Goal: Information Seeking & Learning: Learn about a topic

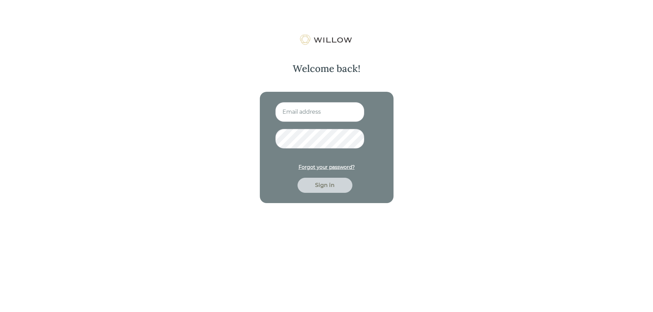
click at [294, 116] on input at bounding box center [319, 112] width 89 height 20
type input "[EMAIL_ADDRESS][DOMAIN_NAME]"
click at [297, 178] on button "Sign in" at bounding box center [324, 185] width 55 height 15
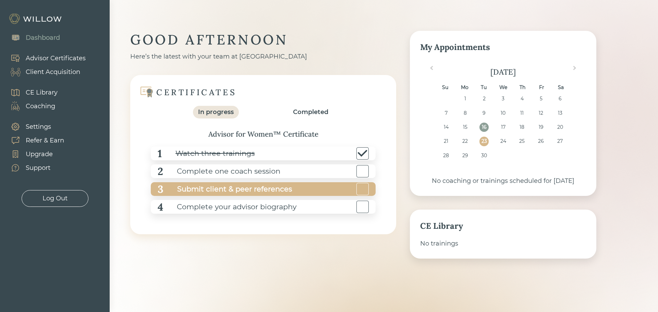
click at [207, 182] on div "Submit client & peer references" at bounding box center [227, 189] width 128 height 15
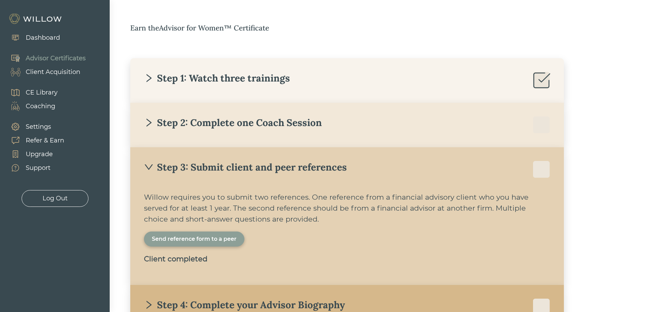
scroll to position [163, 0]
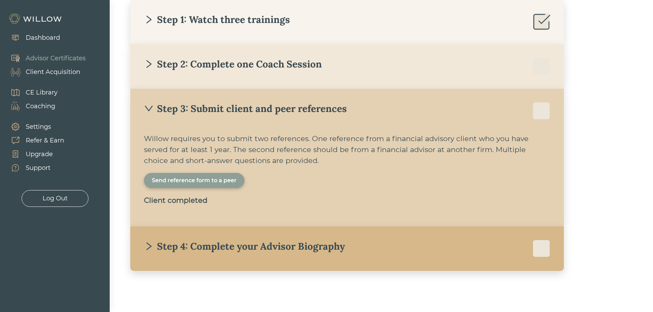
click at [197, 242] on div "Step 4: Complete your Advisor Biography" at bounding box center [244, 246] width 201 height 12
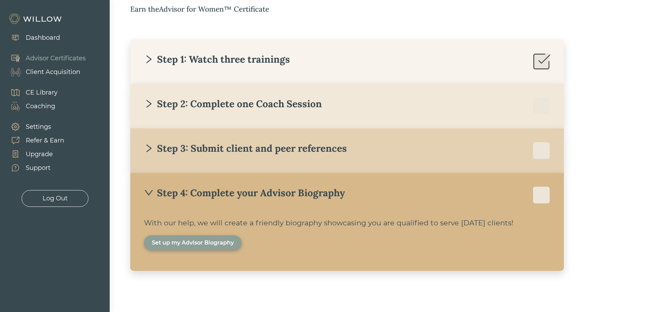
scroll to position [123, 0]
drag, startPoint x: 577, startPoint y: 210, endPoint x: 509, endPoint y: 212, distance: 67.2
click at [577, 210] on div "Earn the Advisor for Women™ Certificate Step 1: Watch three trainings Willow’s …" at bounding box center [360, 137] width 461 height 267
click at [191, 155] on div "Step 3: Submit client and peer references" at bounding box center [347, 150] width 406 height 17
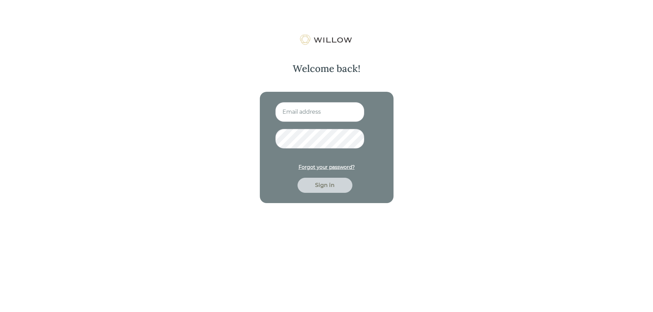
click at [317, 109] on input at bounding box center [319, 112] width 89 height 20
type input "[EMAIL_ADDRESS][DOMAIN_NAME]"
click at [297, 178] on button "Sign in" at bounding box center [324, 185] width 55 height 15
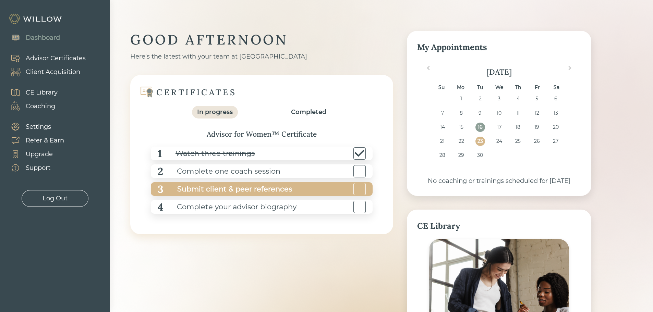
click at [293, 184] on div "3 Submit client & peer references" at bounding box center [262, 189] width 222 height 14
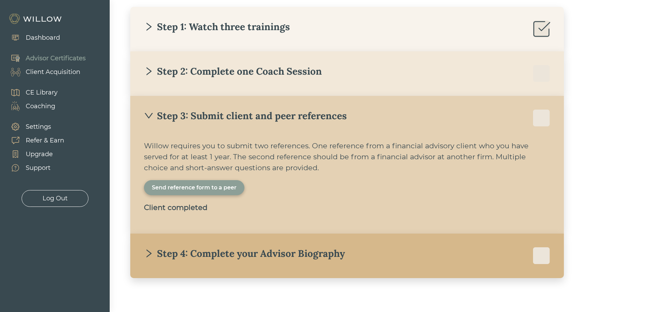
scroll to position [163, 0]
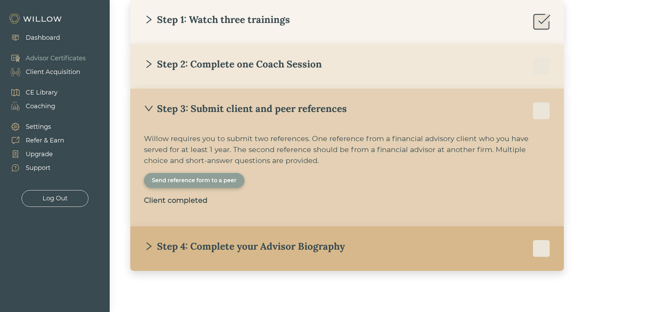
click at [54, 39] on div "Dashboard" at bounding box center [43, 37] width 34 height 9
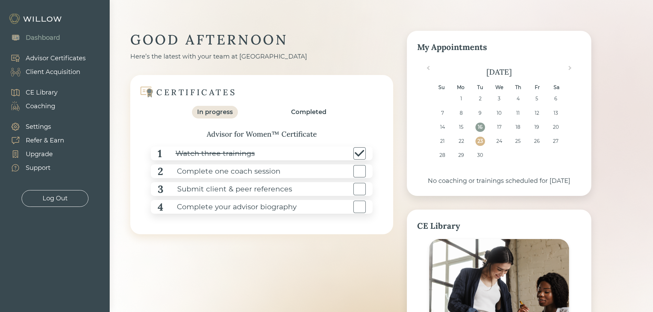
click at [293, 118] on div "Completed" at bounding box center [309, 112] width 46 height 13
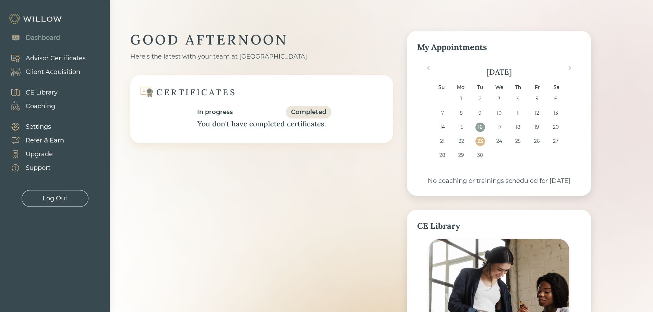
click at [228, 109] on div "In progress" at bounding box center [215, 112] width 36 height 9
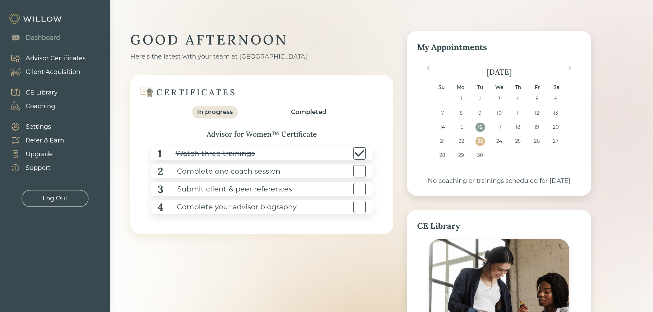
click at [41, 154] on div "Upgrade" at bounding box center [39, 154] width 27 height 9
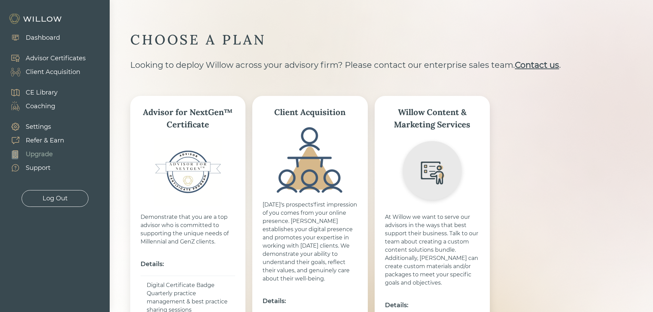
click at [46, 36] on div "Dashboard" at bounding box center [43, 37] width 34 height 9
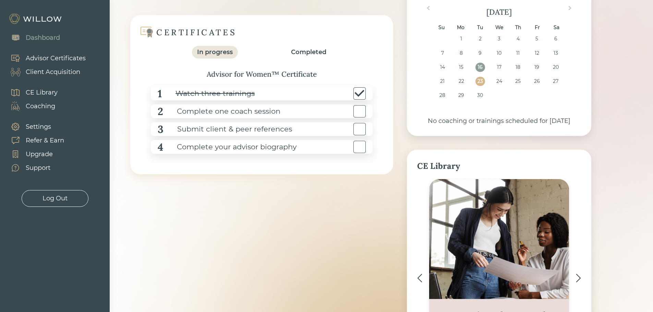
scroll to position [69, 0]
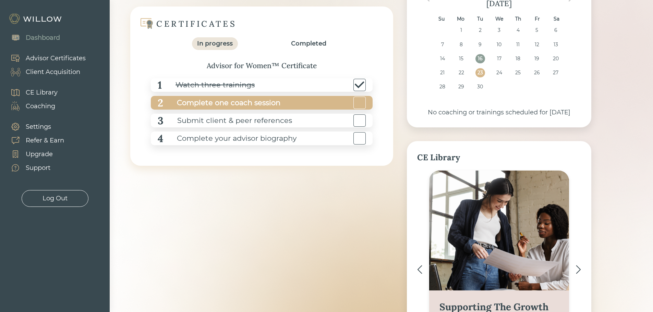
click at [175, 105] on div "Complete one coach session" at bounding box center [221, 102] width 117 height 15
